Goal: Task Accomplishment & Management: Manage account settings

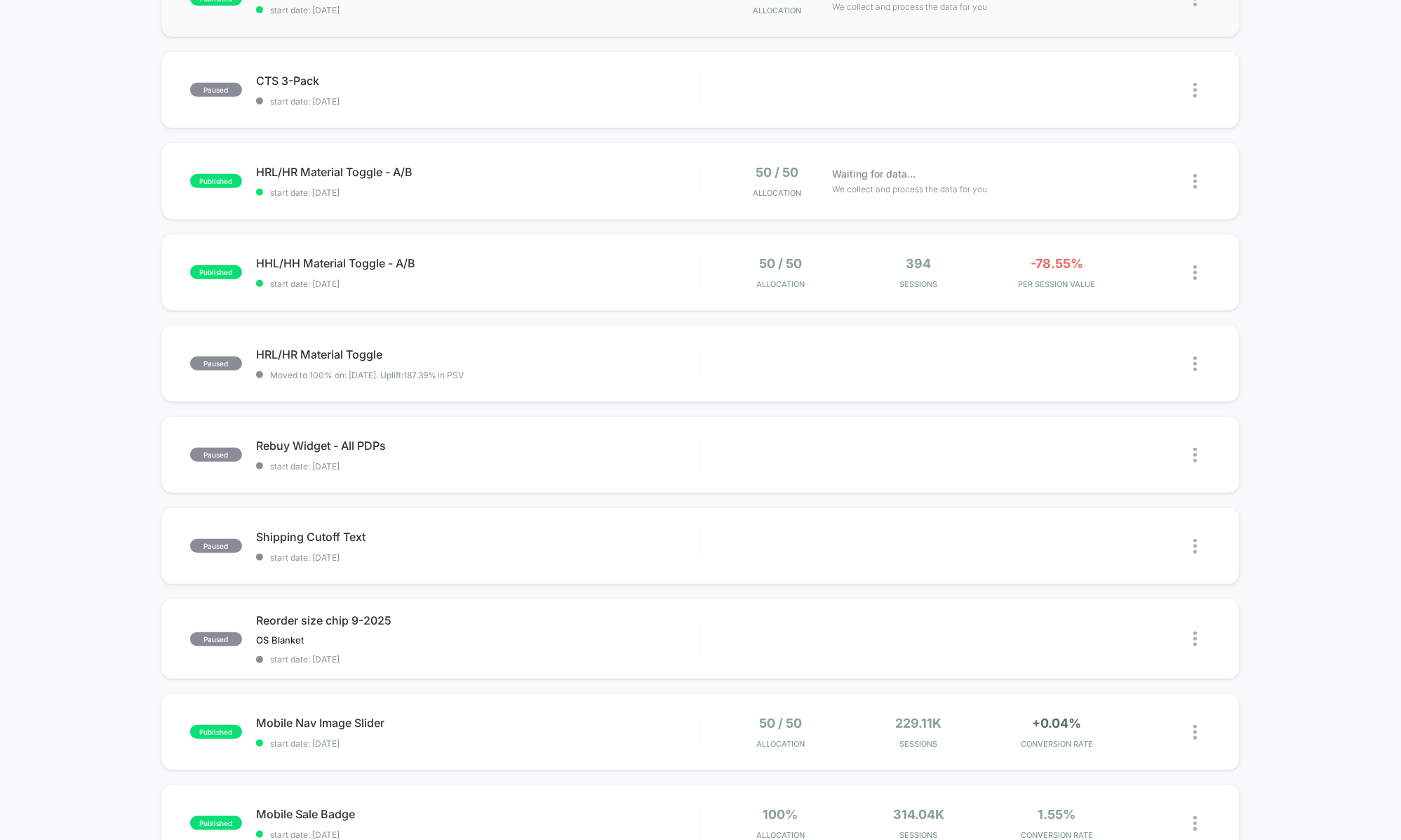
scroll to position [303, 0]
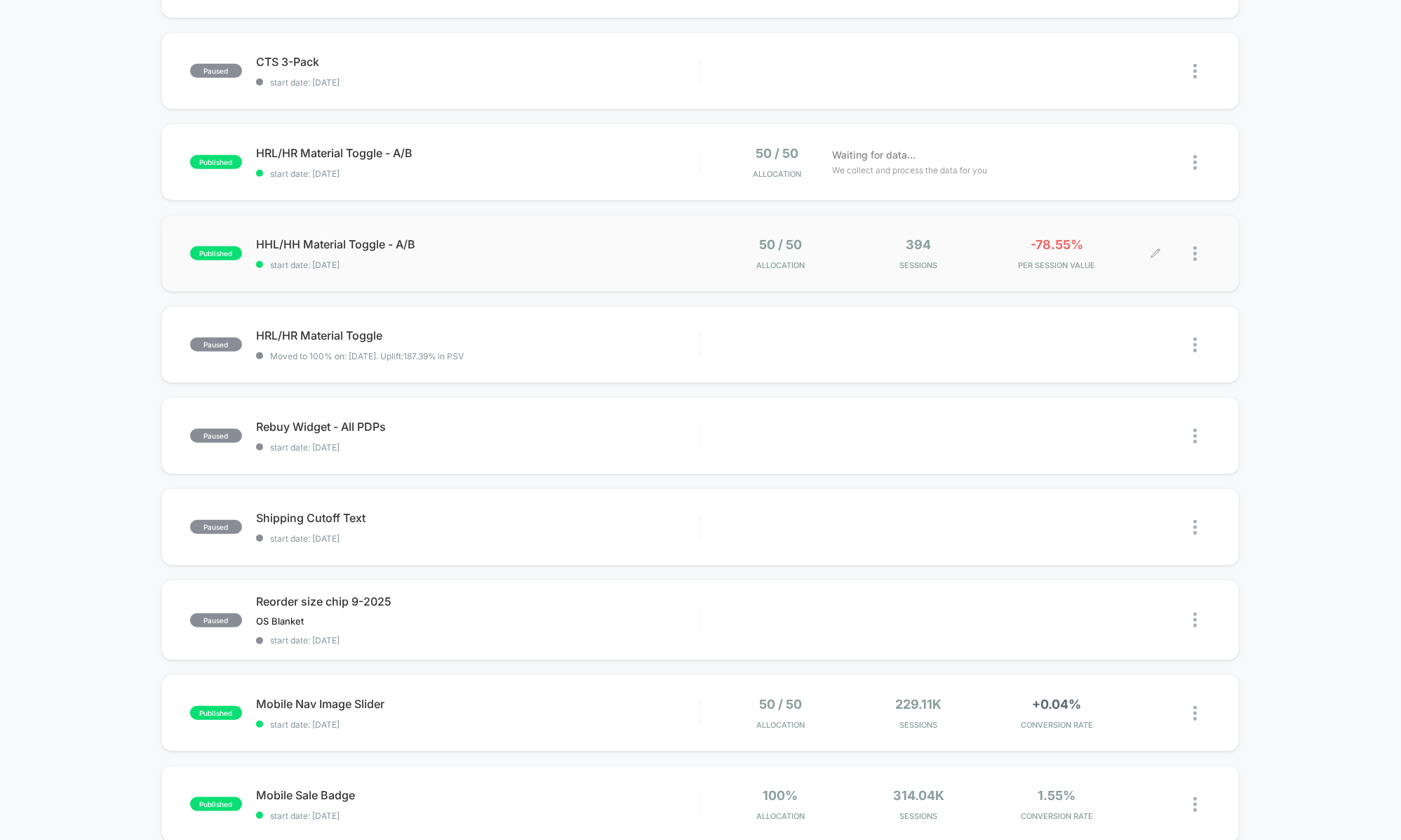
click at [1141, 246] on div at bounding box center [1142, 254] width 26 height 33
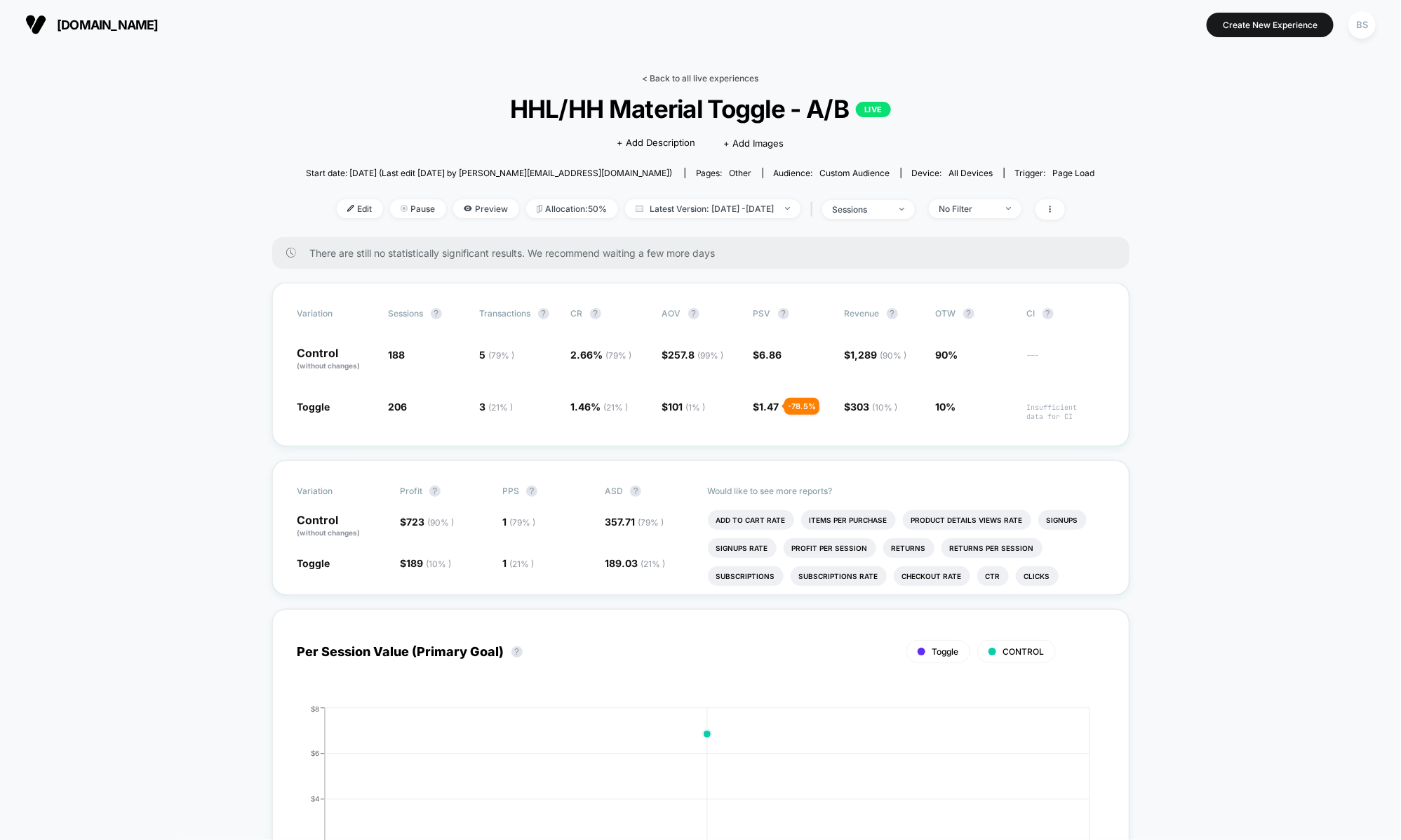
click at [689, 81] on link "< Back to all live experiences" at bounding box center [700, 77] width 117 height 10
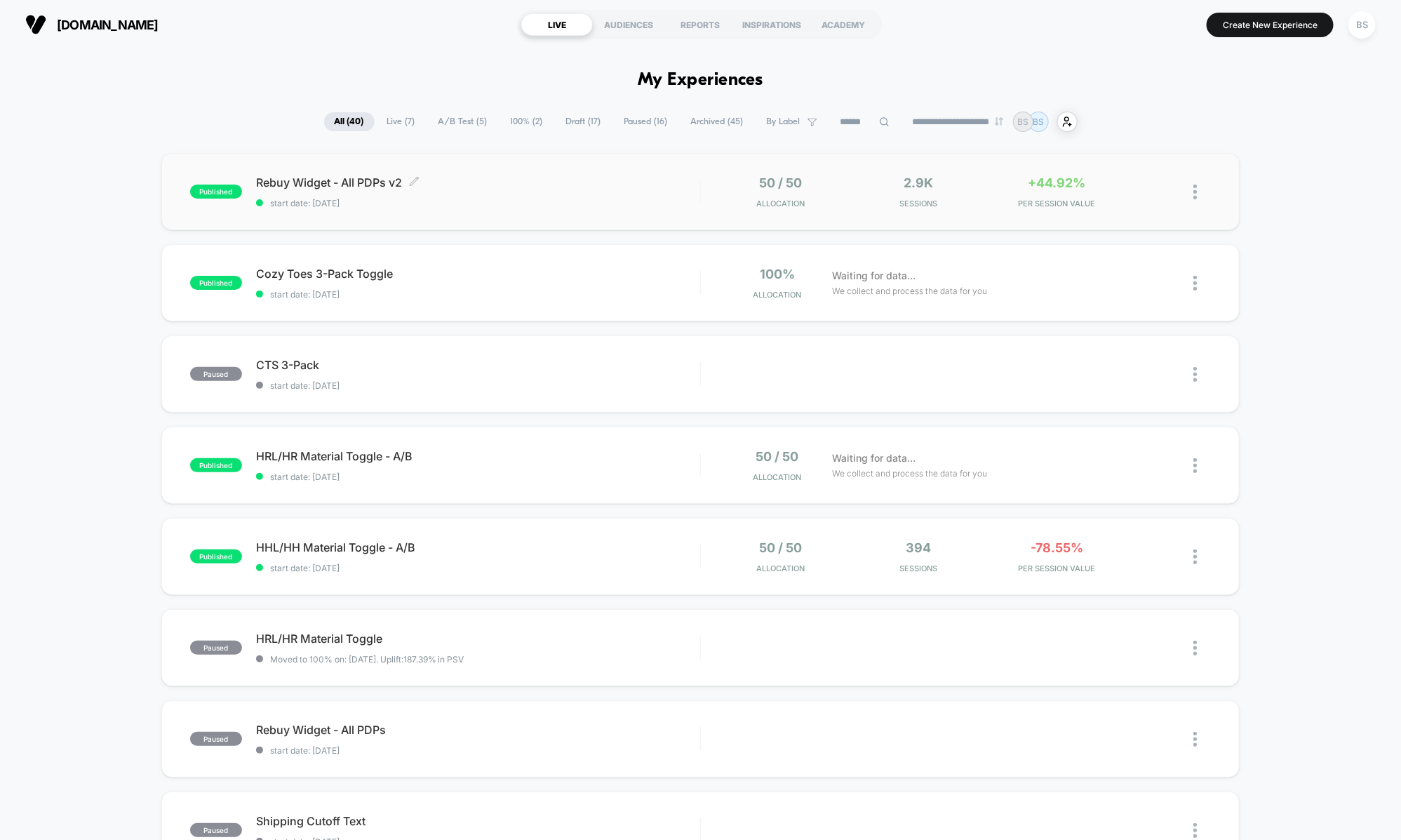
click at [674, 184] on span "Rebuy Widget - All PDPs v2 Click to edit experience details" at bounding box center [478, 182] width 445 height 14
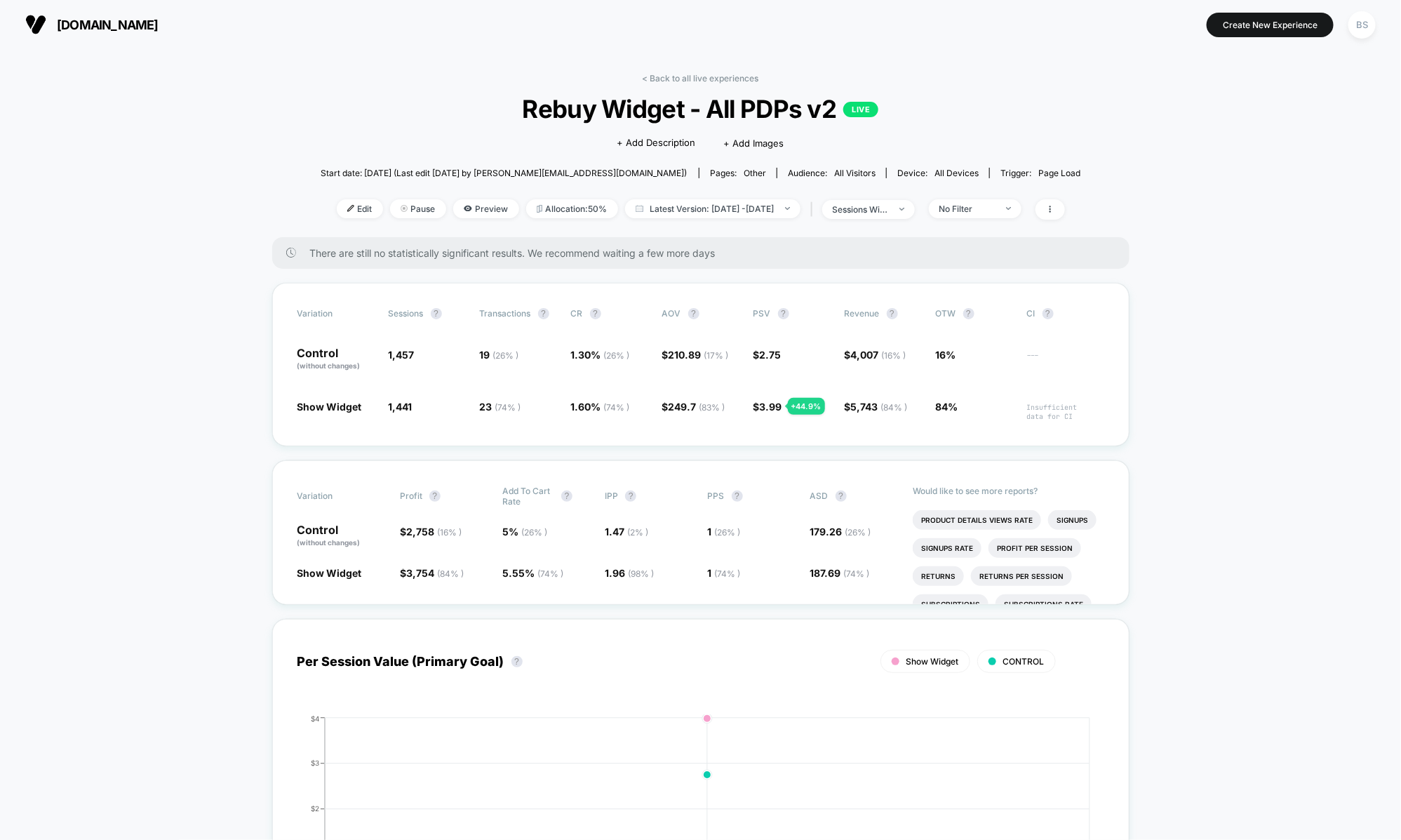
click at [680, 77] on link "< Back to all live experiences" at bounding box center [700, 77] width 117 height 10
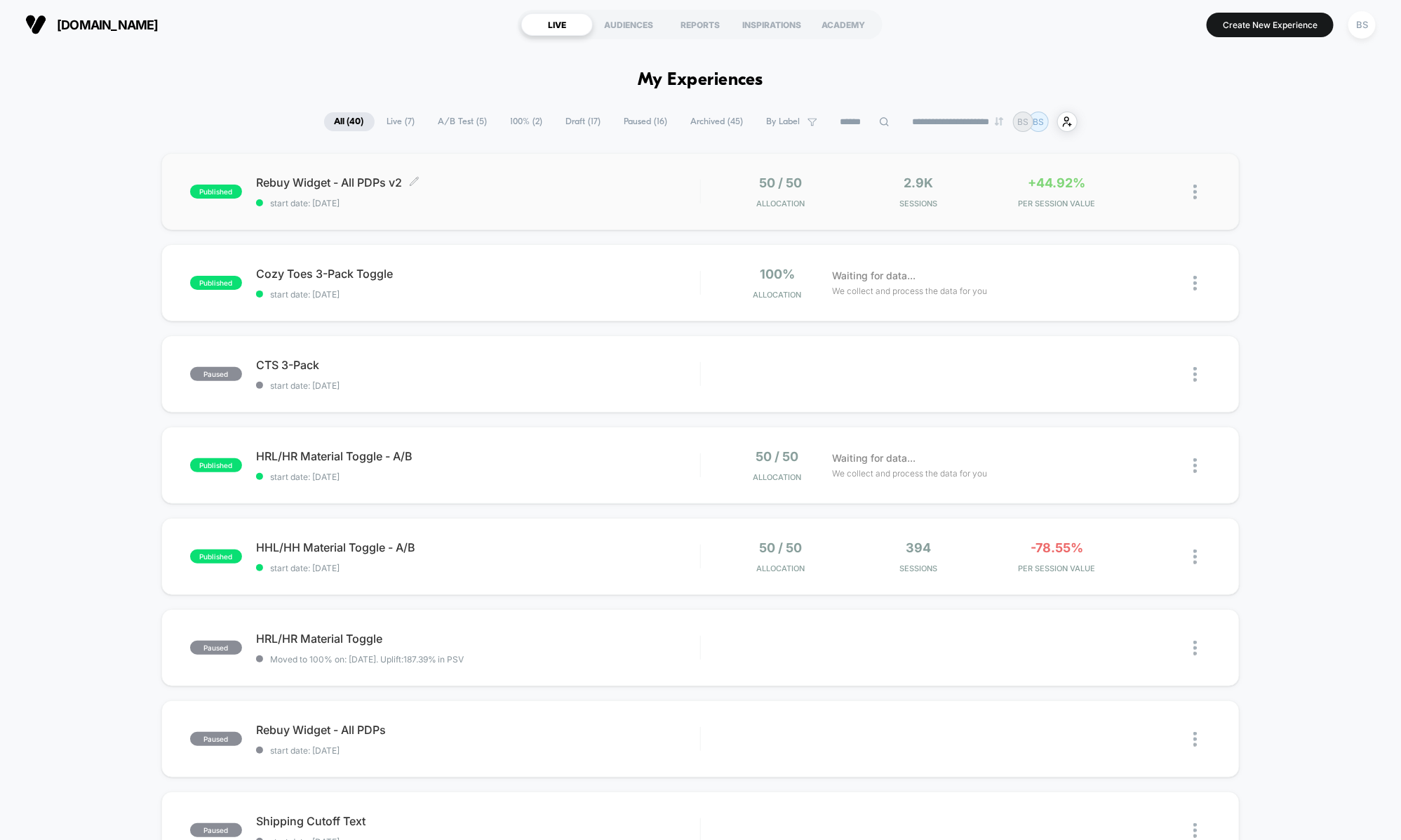
click at [692, 177] on span "Rebuy Widget - All PDPs v2 Click to edit experience details" at bounding box center [478, 182] width 445 height 14
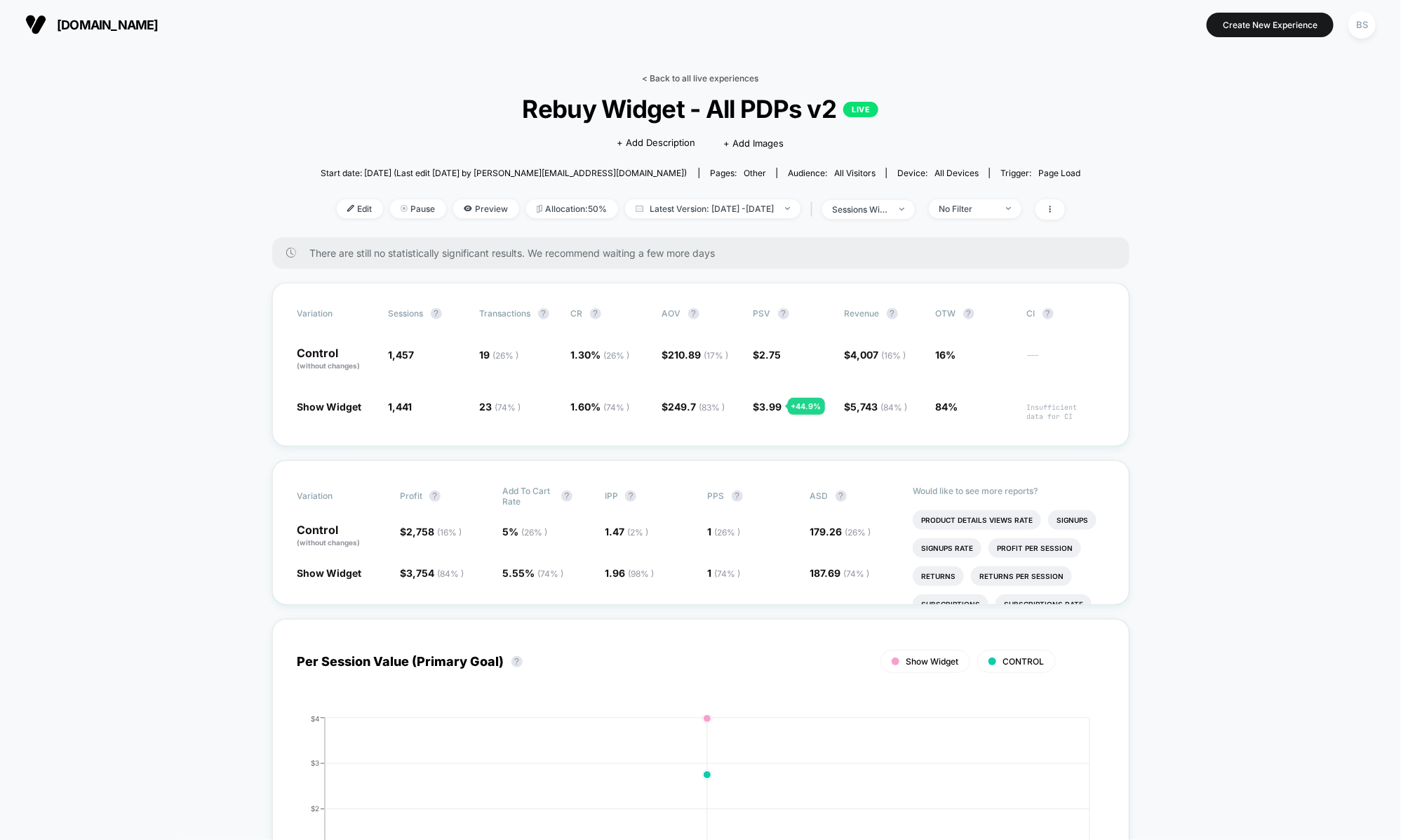
click at [690, 79] on link "< Back to all live experiences" at bounding box center [700, 77] width 117 height 10
